Goal: Task Accomplishment & Management: Manage account settings

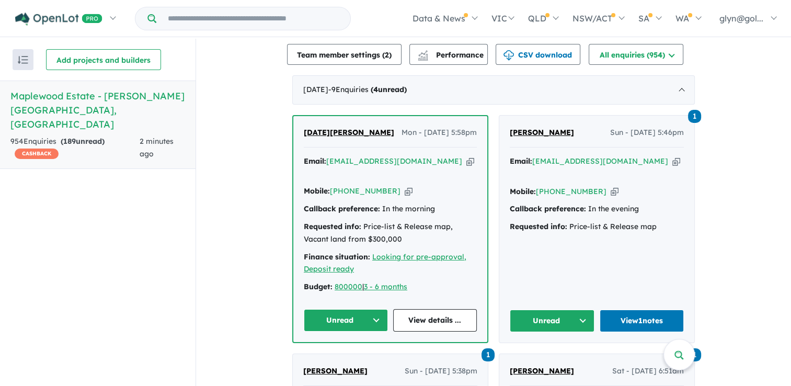
scroll to position [418, 0]
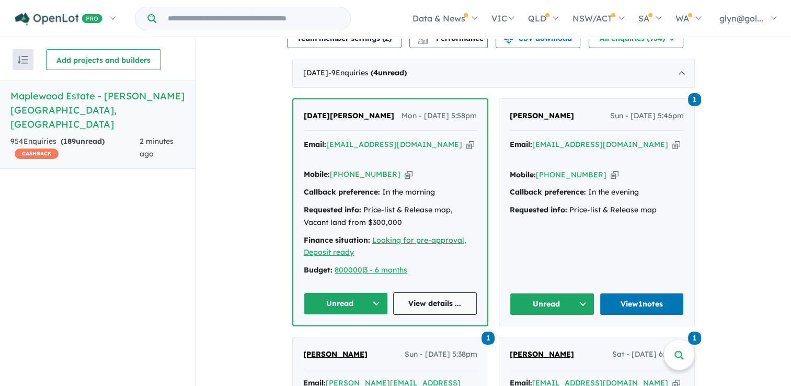
click at [430, 296] on link "View details ..." at bounding box center [435, 303] width 84 height 22
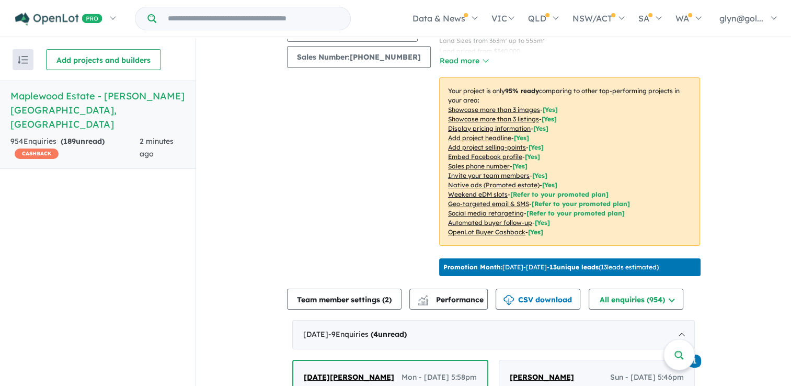
scroll to position [0, 0]
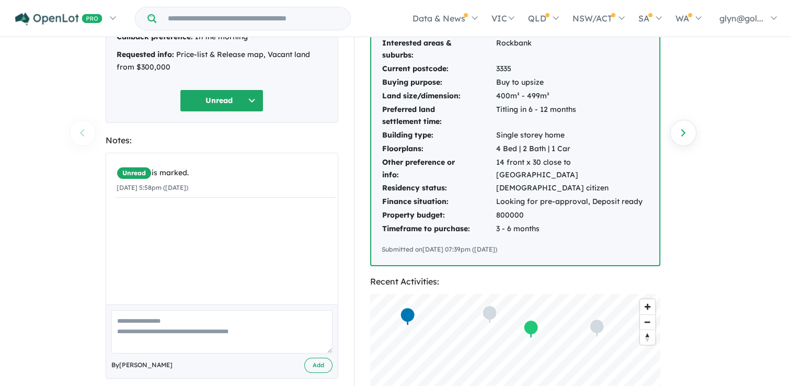
scroll to position [157, 0]
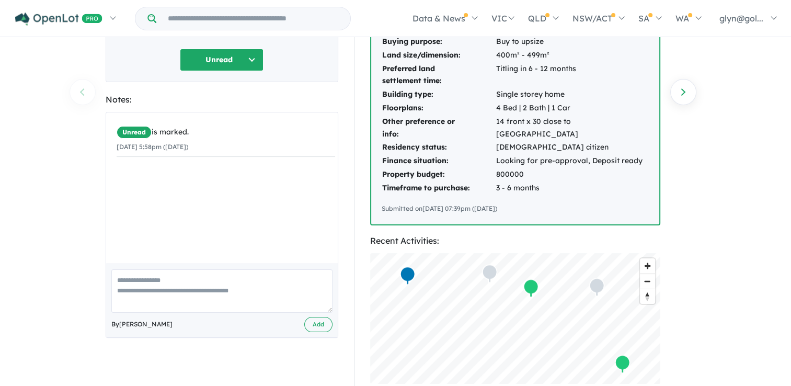
click at [194, 287] on textarea at bounding box center [221, 290] width 221 height 43
type textarea "*"
type textarea "**********"
click at [320, 322] on button "Add" at bounding box center [318, 324] width 28 height 15
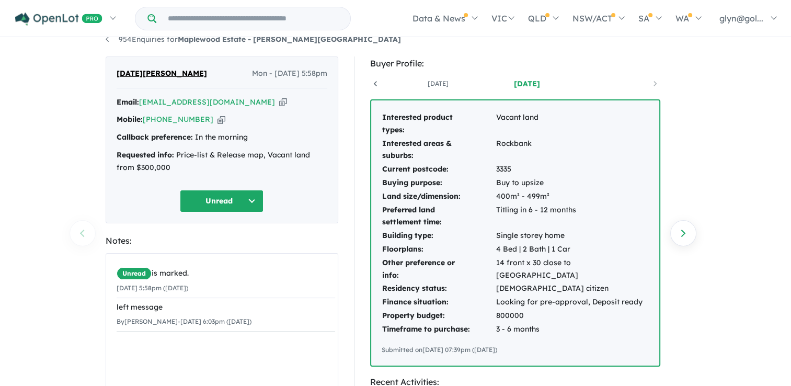
scroll to position [0, 0]
